Goal: Transaction & Acquisition: Purchase product/service

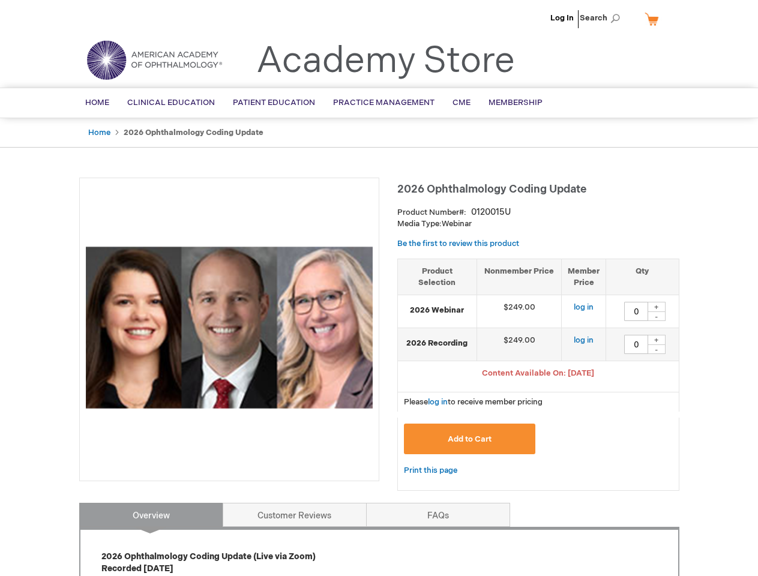
click at [379, 288] on div at bounding box center [229, 330] width 300 height 304
click at [603, 18] on span "Search" at bounding box center [603, 18] width 46 height 24
click at [538, 375] on span "Content Available On: [DATE]" at bounding box center [538, 374] width 112 height 10
click at [657, 307] on div "+" at bounding box center [657, 307] width 18 height 10
click at [657, 316] on div "-" at bounding box center [657, 317] width 18 height 10
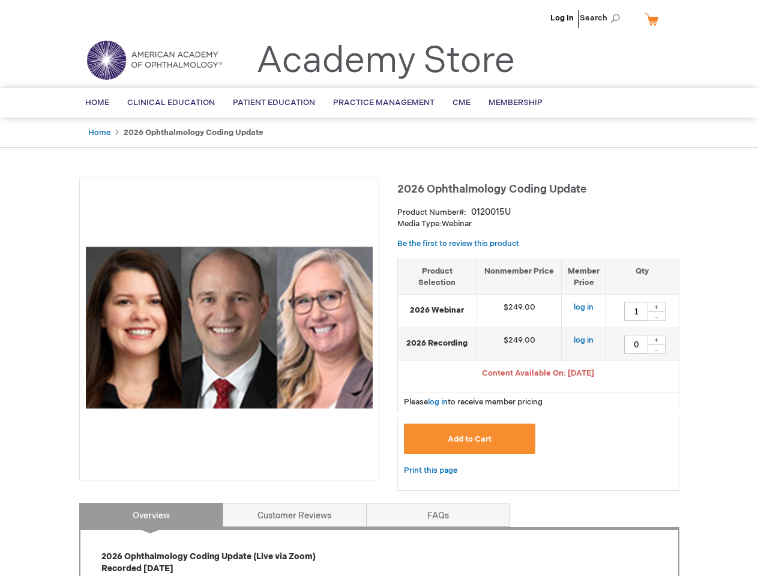
type input "0"
click at [657, 340] on div "+" at bounding box center [657, 340] width 18 height 10
click at [657, 349] on div "-" at bounding box center [657, 350] width 18 height 10
type input "0"
